Goal: Information Seeking & Learning: Compare options

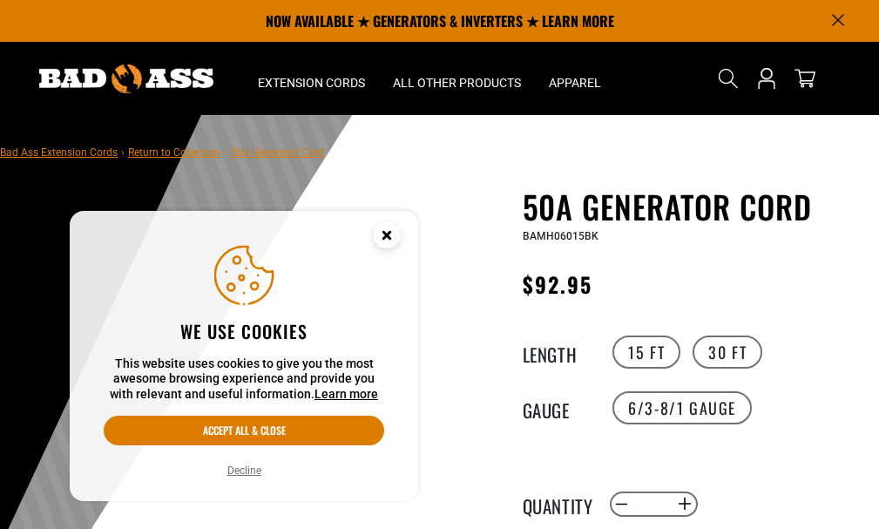
scroll to position [87, 0]
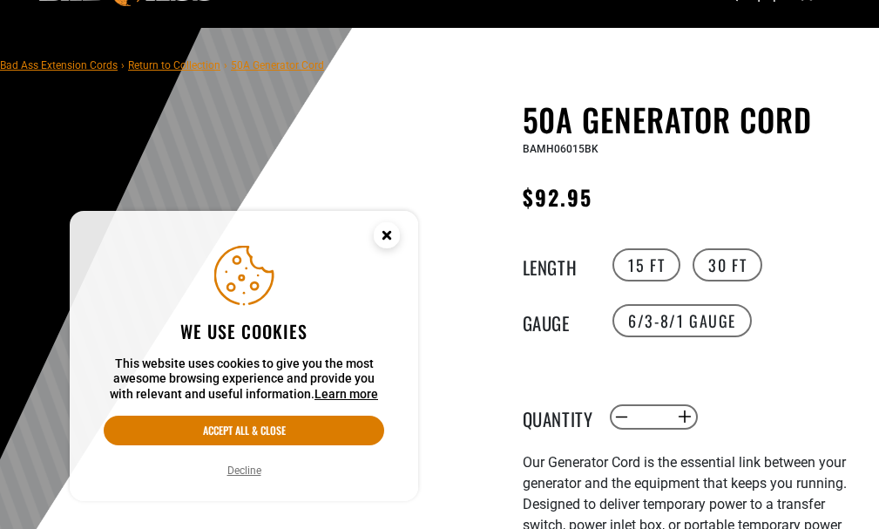
click at [381, 236] on circle "Cookie Consent" at bounding box center [387, 235] width 26 height 26
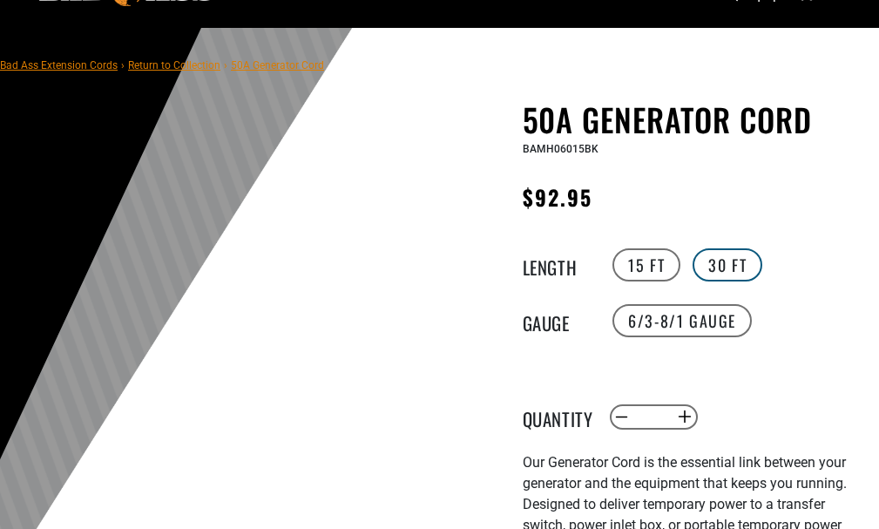
click at [716, 269] on label "30 FT" at bounding box center [727, 264] width 70 height 33
click at [652, 260] on label "15 FT" at bounding box center [646, 264] width 68 height 33
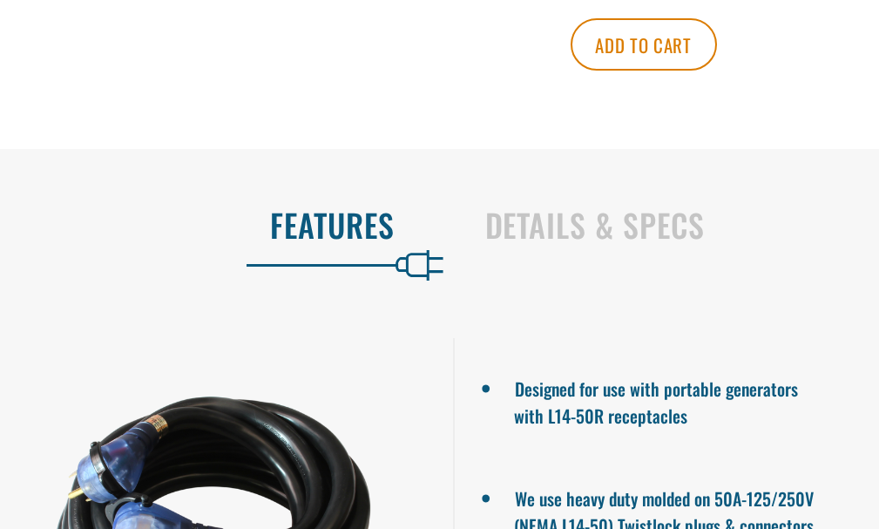
scroll to position [958, 0]
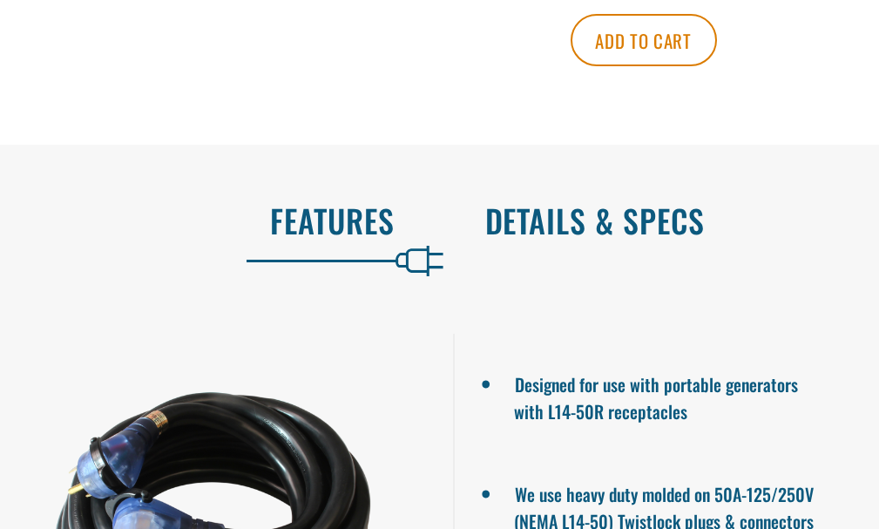
click at [511, 224] on h2 "Details & Specs" at bounding box center [664, 220] width 358 height 37
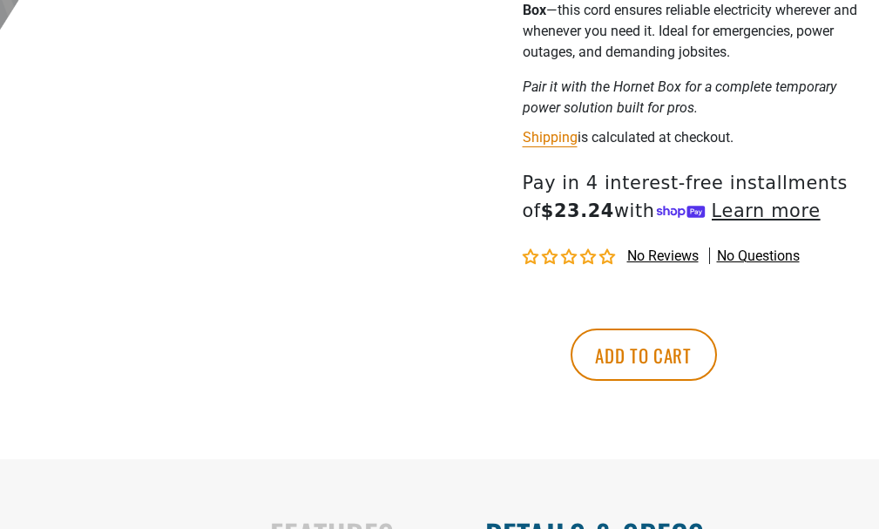
scroll to position [784, 0]
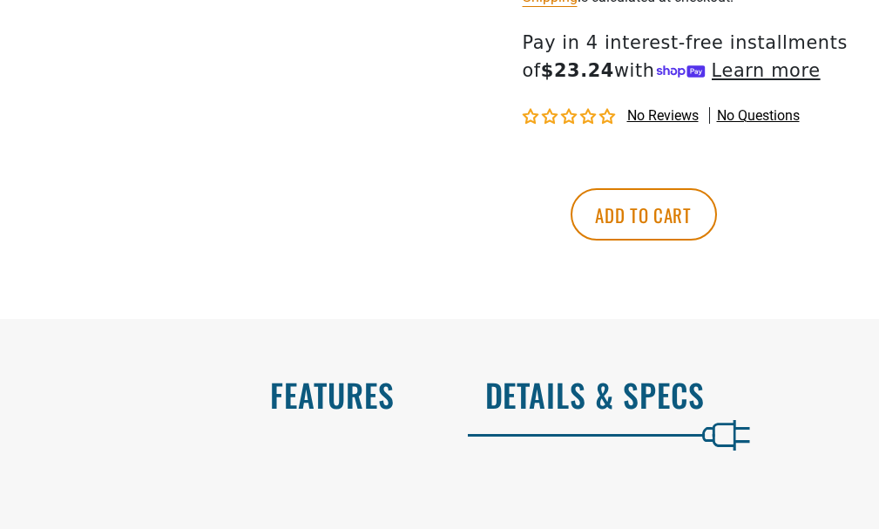
click at [345, 392] on h2 "Features" at bounding box center [216, 394] width 358 height 37
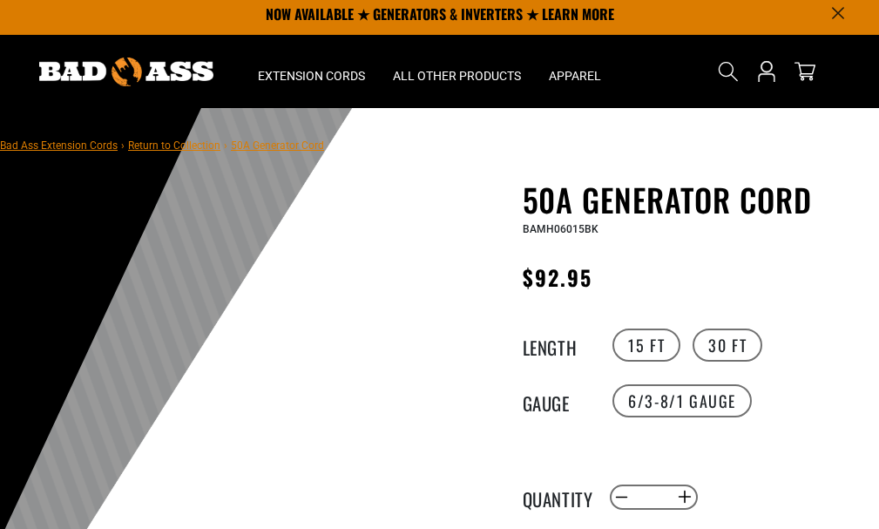
scroll to position [0, 0]
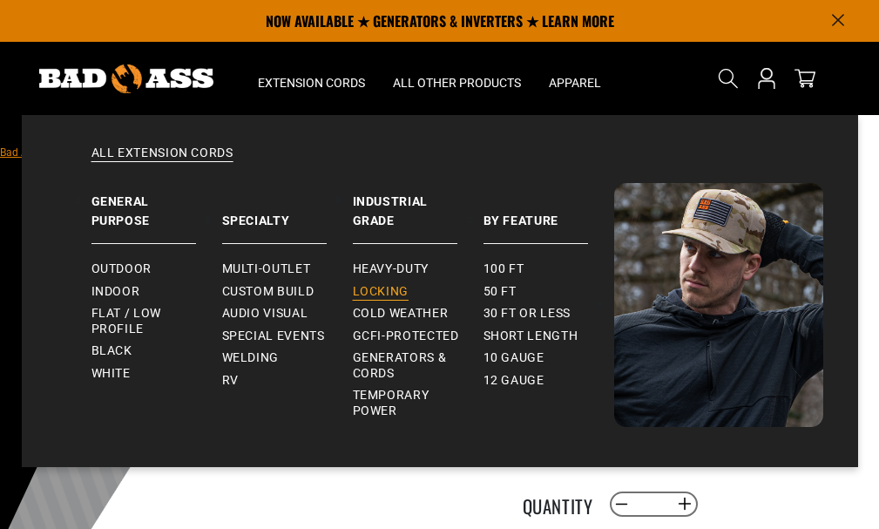
click at [388, 293] on span "Locking" at bounding box center [381, 292] width 56 height 16
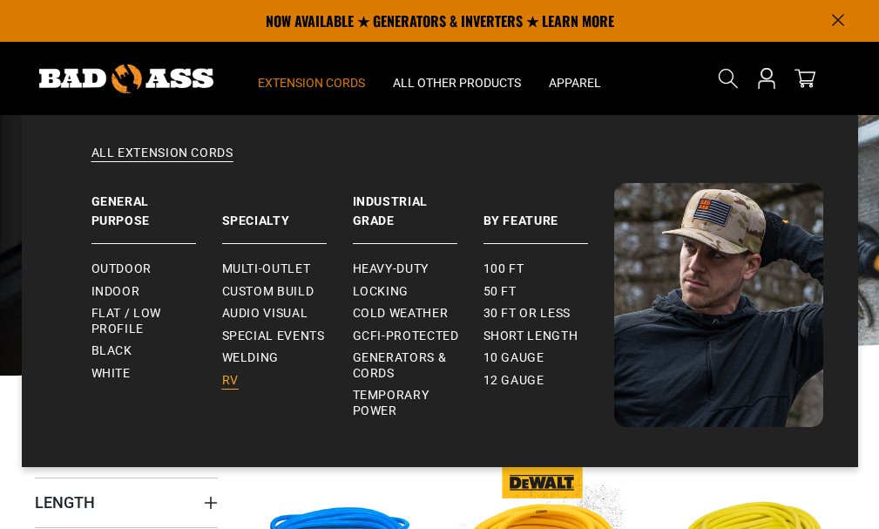
click at [226, 379] on span "RV" at bounding box center [230, 381] width 17 height 16
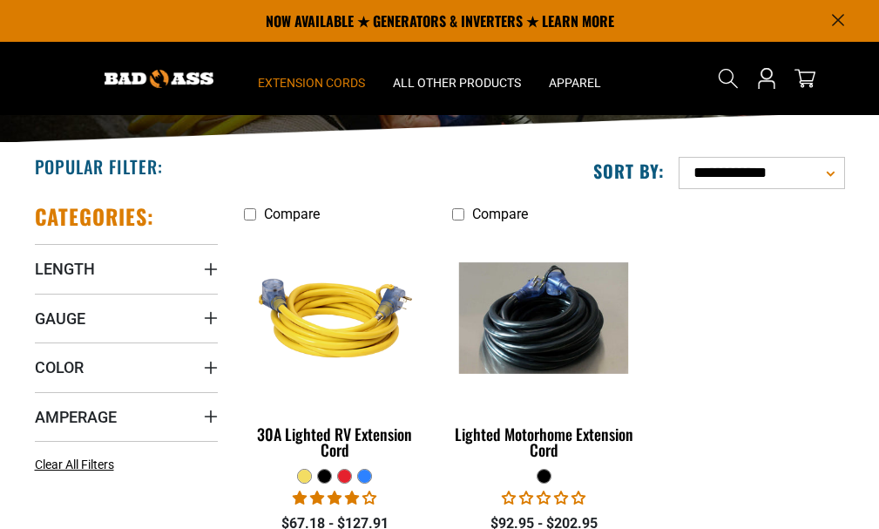
scroll to position [174, 0]
